Goal: Check status: Check status

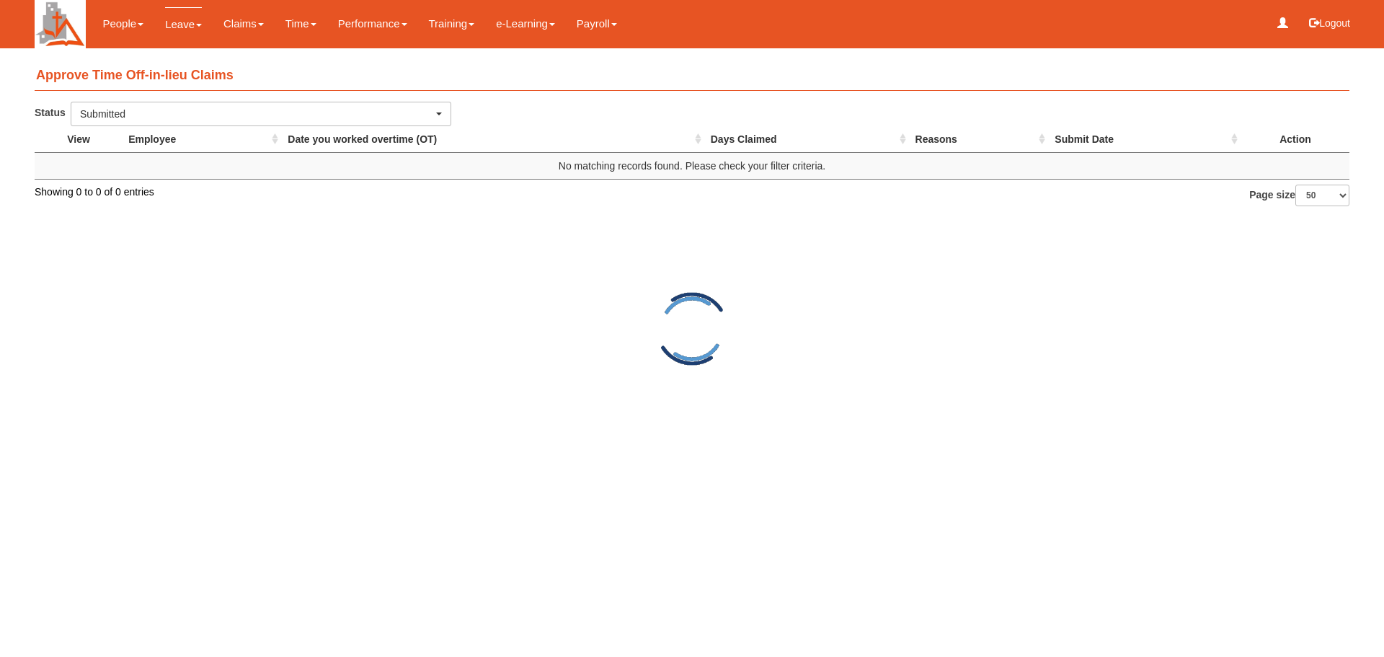
select select "50"
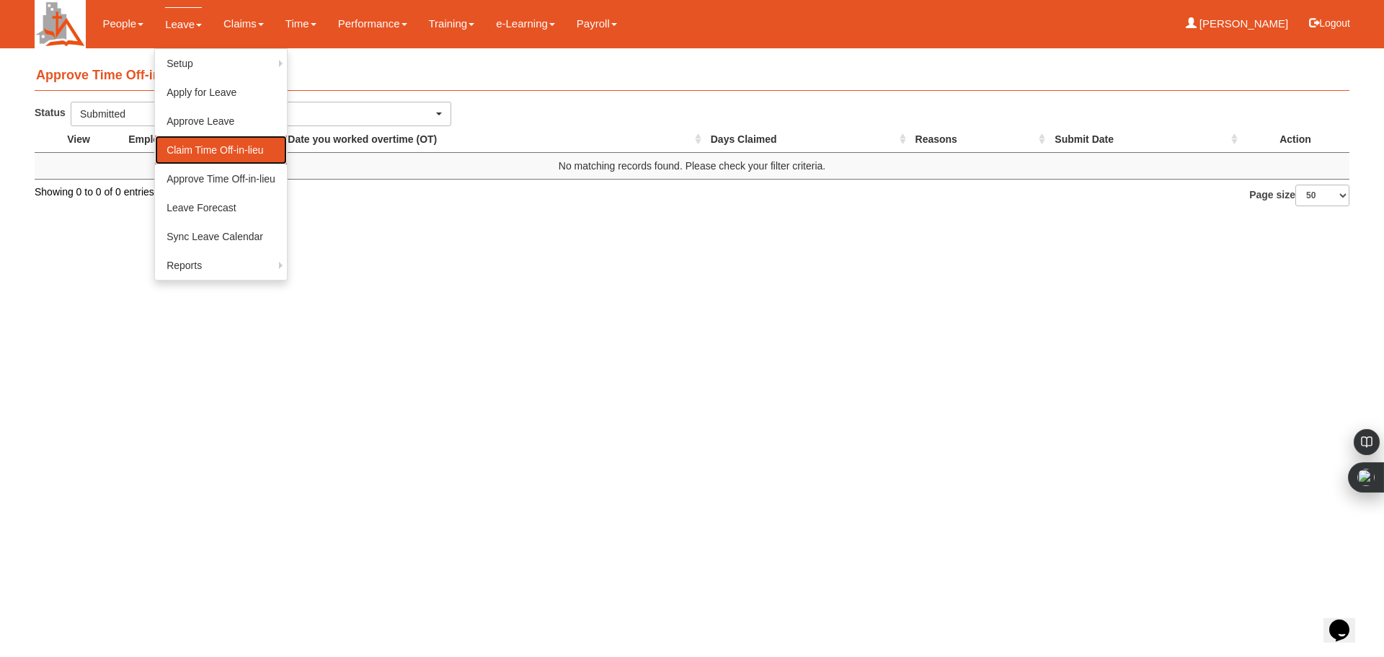
click at [246, 151] on link "Claim Time Off-in-lieu" at bounding box center [221, 149] width 132 height 29
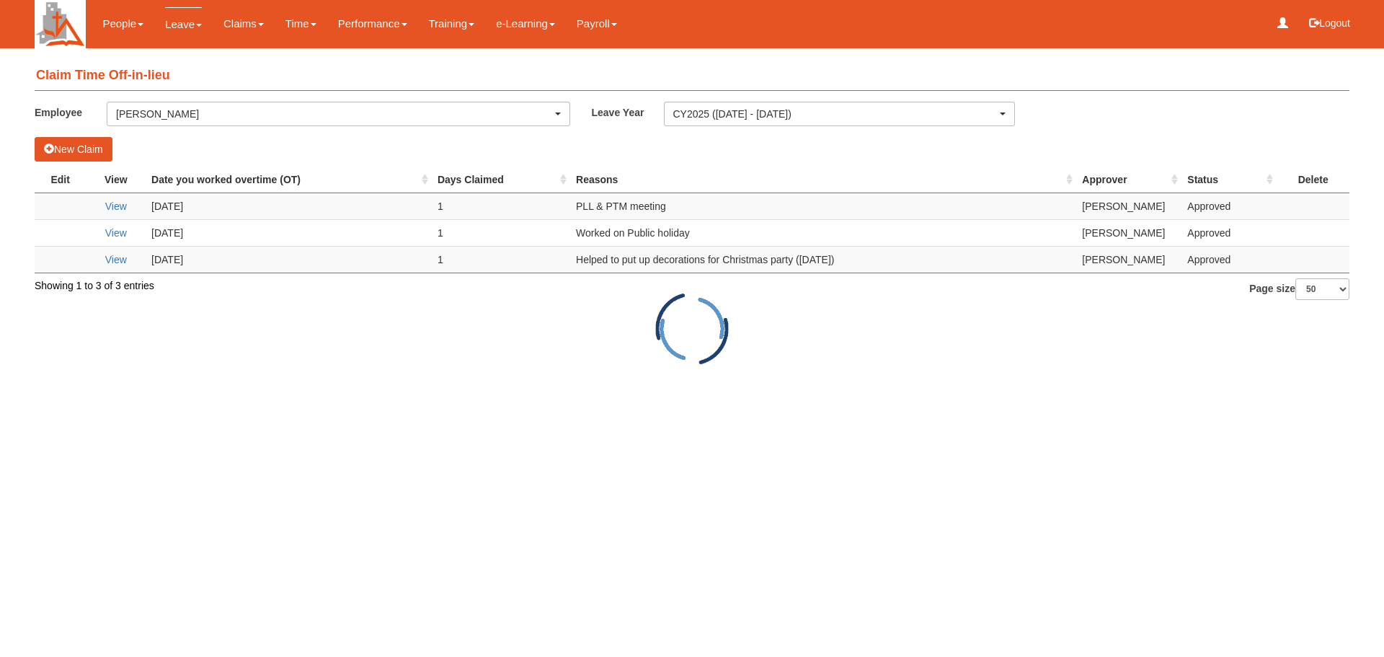
select select "50"
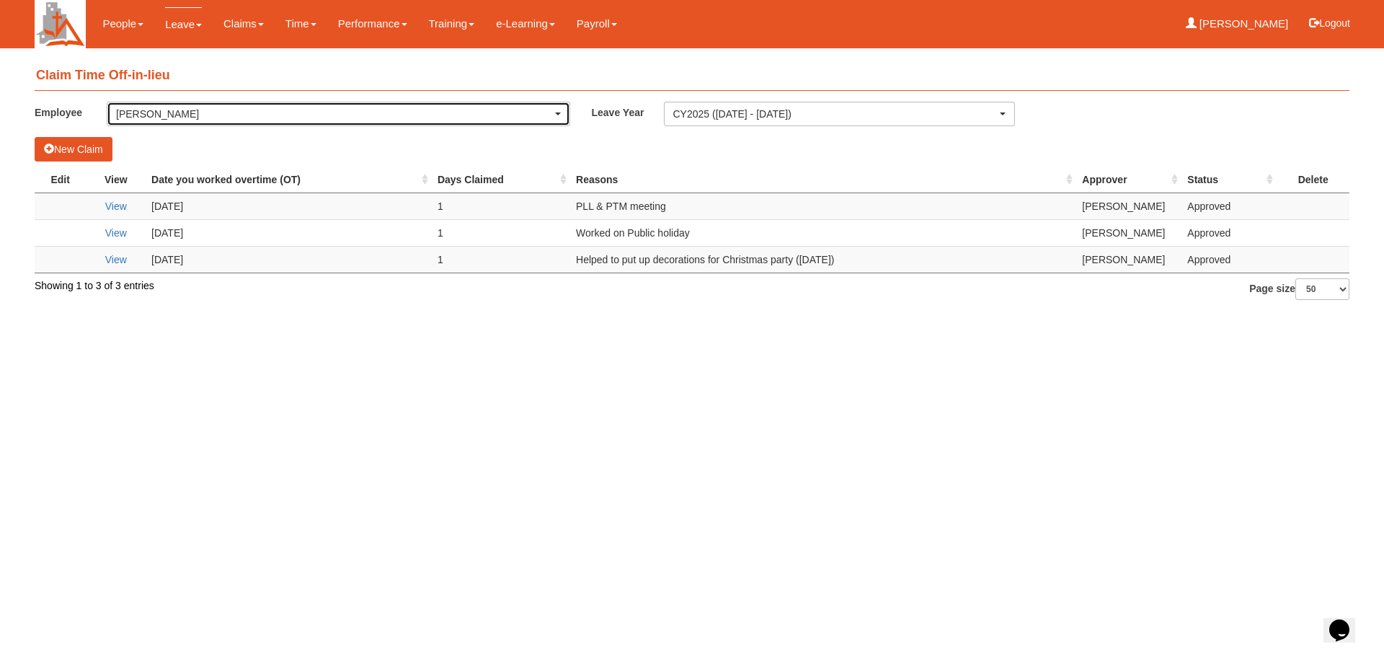
click at [556, 113] on span "button" at bounding box center [558, 113] width 6 height 3
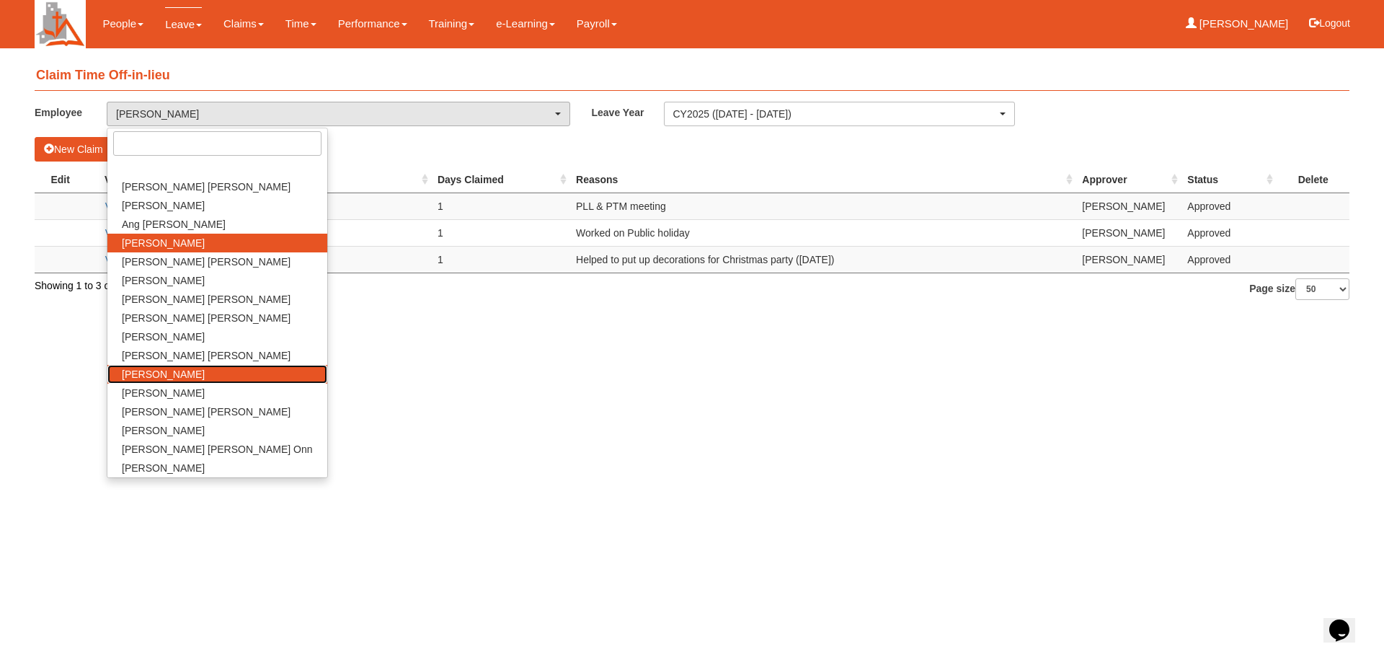
click at [182, 378] on link "[PERSON_NAME]" at bounding box center [217, 374] width 220 height 19
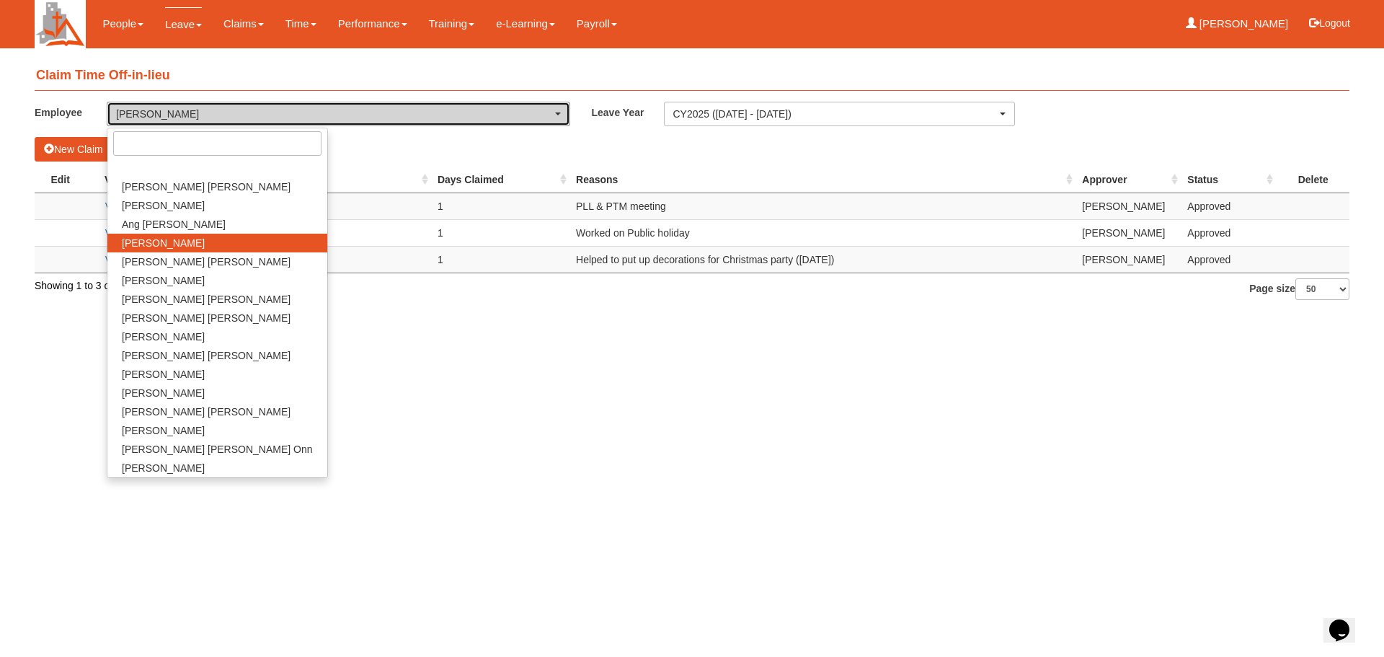
select select "fd1d6c2e-6468-4476-893b-c728d98a4cf2"
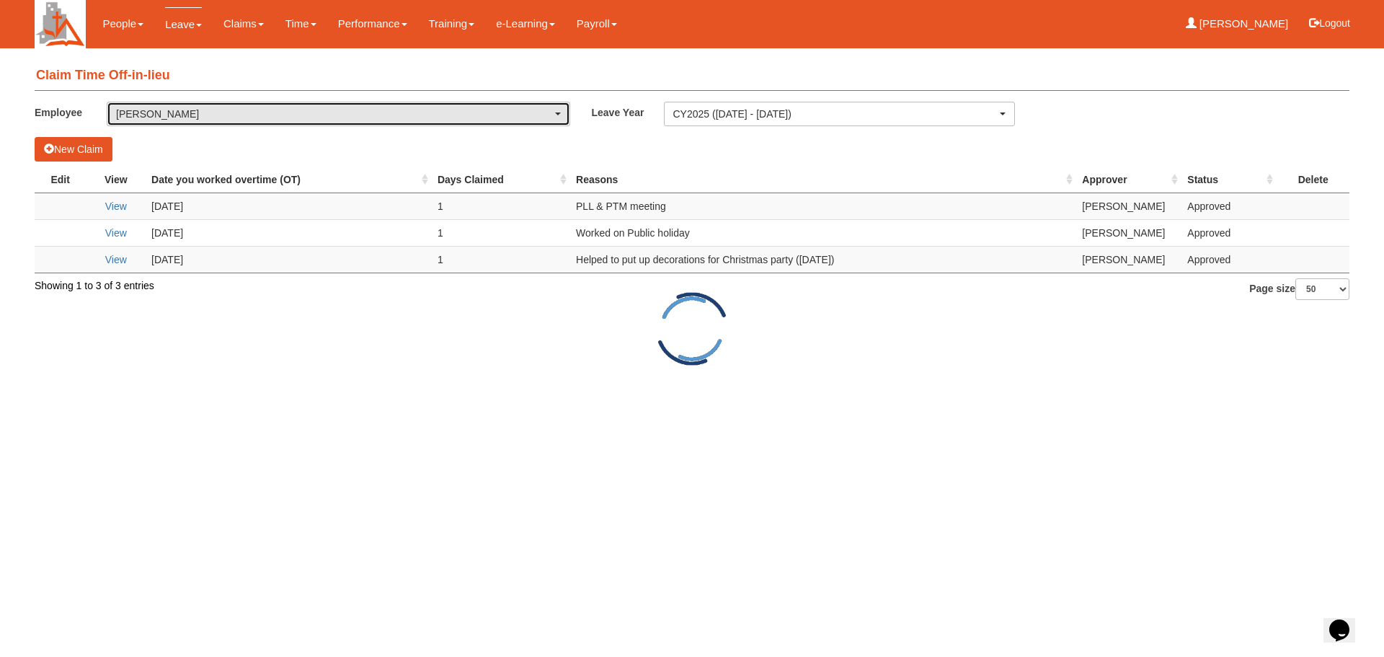
select select "50"
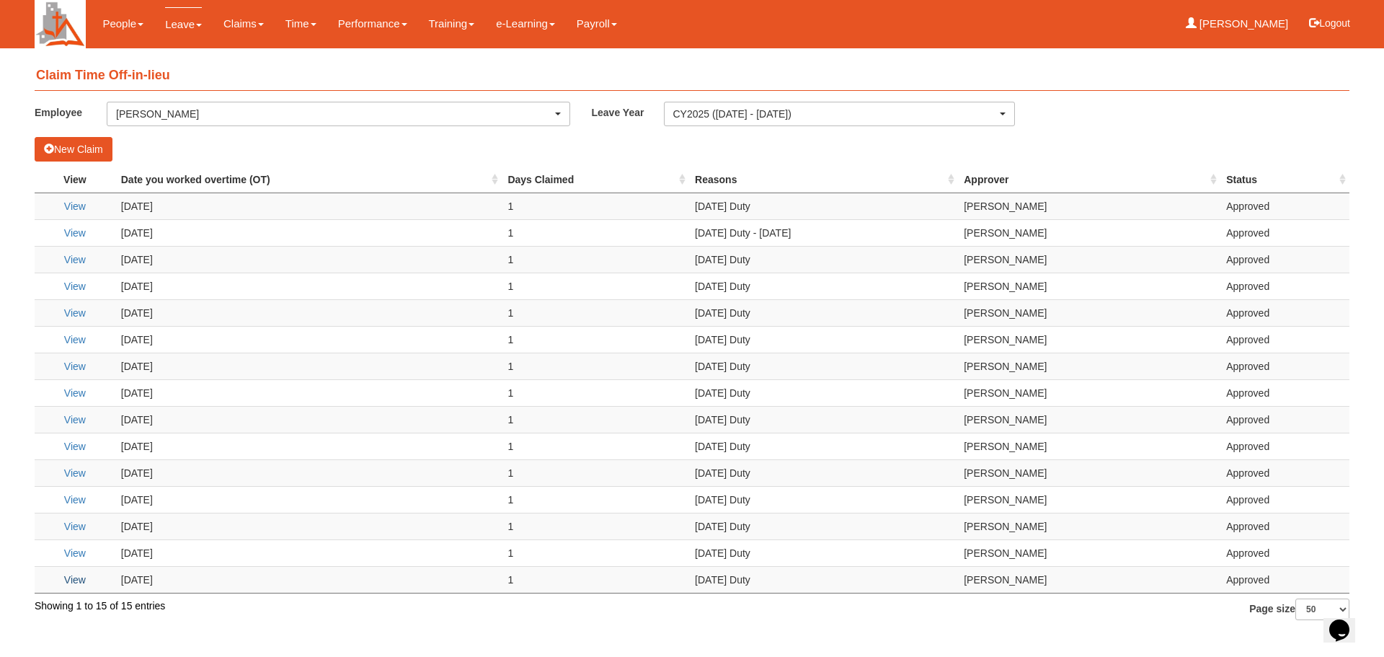
click at [69, 580] on link "View" at bounding box center [75, 580] width 22 height 12
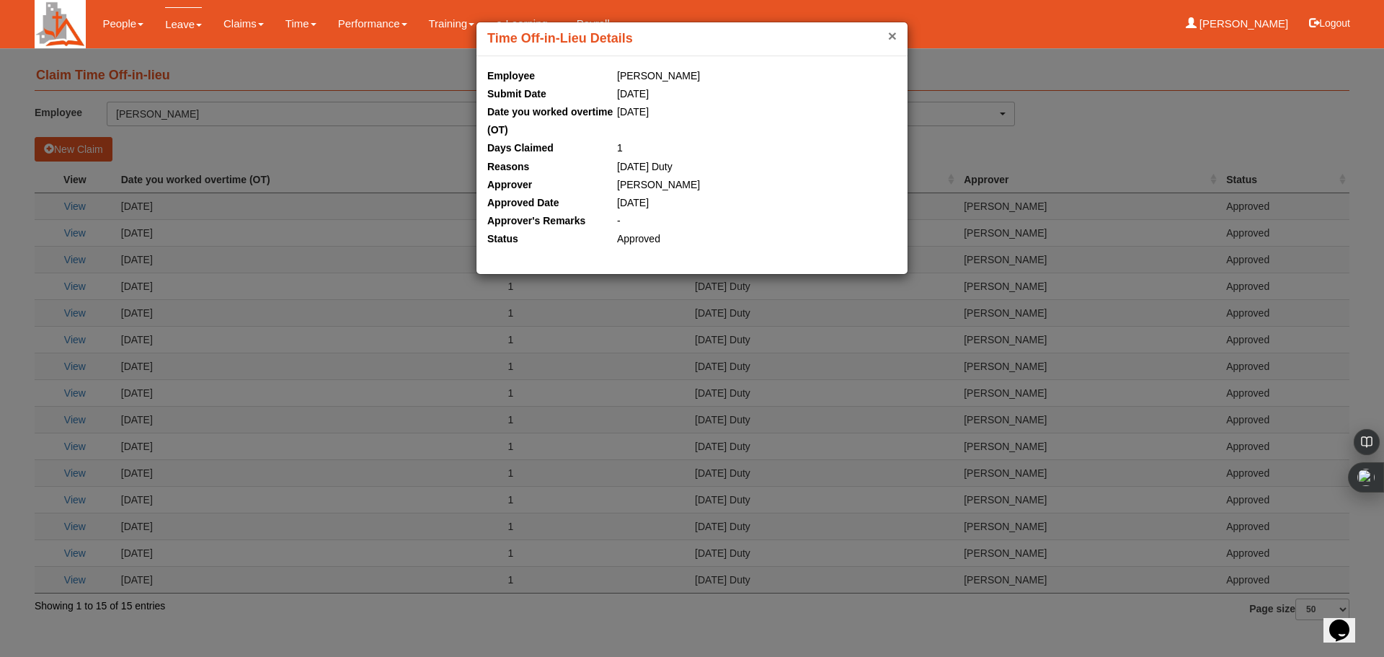
click at [889, 35] on button "×" at bounding box center [892, 35] width 9 height 15
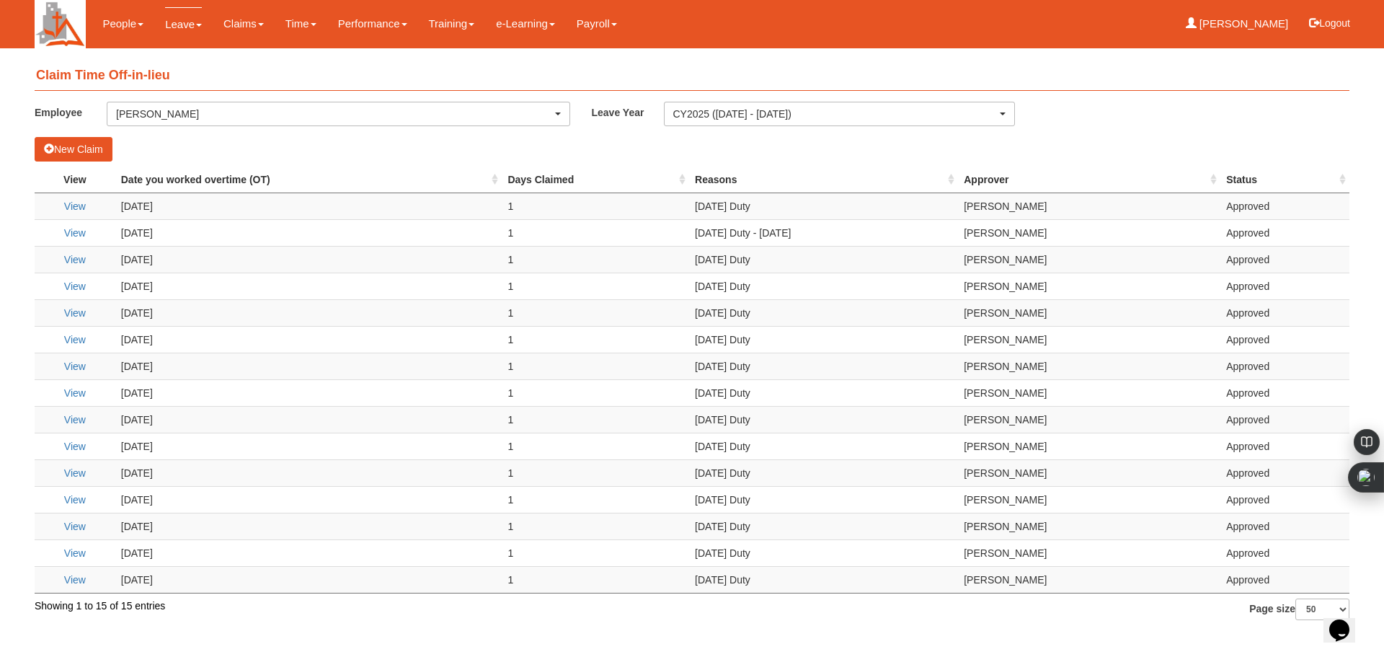
click at [559, 344] on tr "View [DATE] 1 [DATE] Duty [PERSON_NAME] Approved" at bounding box center [692, 339] width 1315 height 27
drag, startPoint x: 146, startPoint y: 543, endPoint x: 246, endPoint y: 589, distance: 110.3
click at [142, 565] on td "[DATE]" at bounding box center [308, 552] width 387 height 27
